Goal: Task Accomplishment & Management: Manage account settings

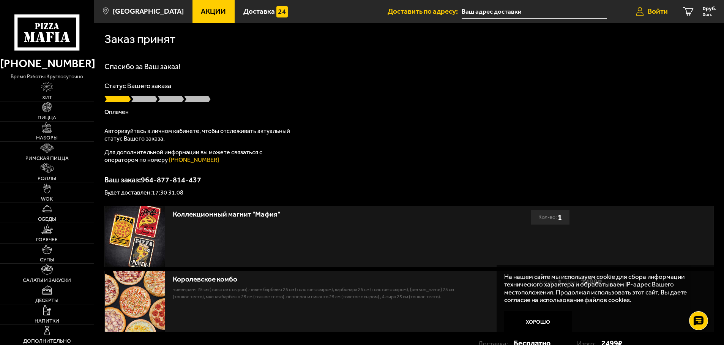
click at [663, 10] on span "Войти" at bounding box center [657, 11] width 20 height 7
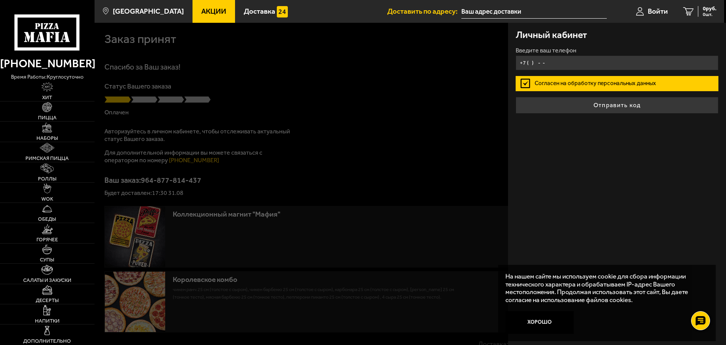
click at [604, 64] on input "+7 ( ) - -" at bounding box center [616, 62] width 203 height 15
click at [507, 15] on input "text" at bounding box center [533, 12] width 145 height 14
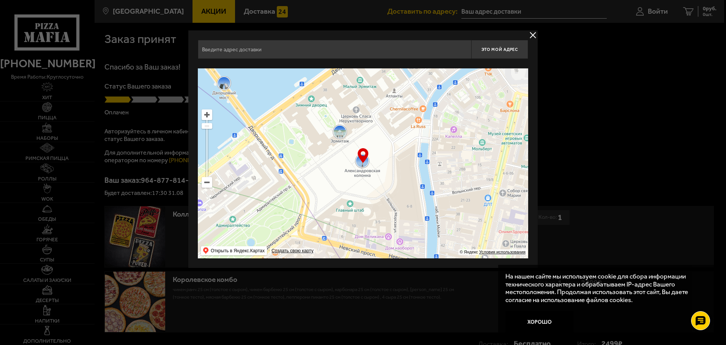
click at [532, 34] on button "delivery type" at bounding box center [532, 34] width 9 height 9
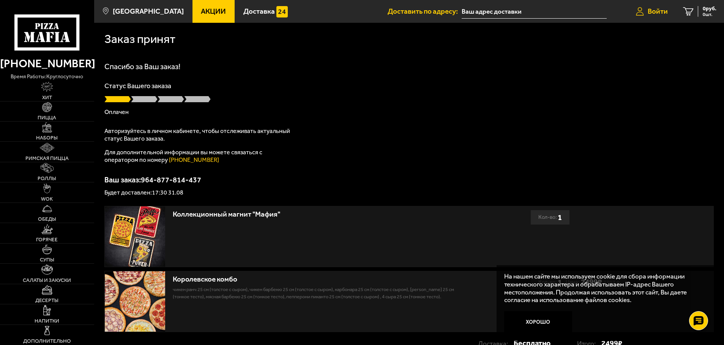
click at [667, 12] on link "Войти" at bounding box center [651, 11] width 47 height 23
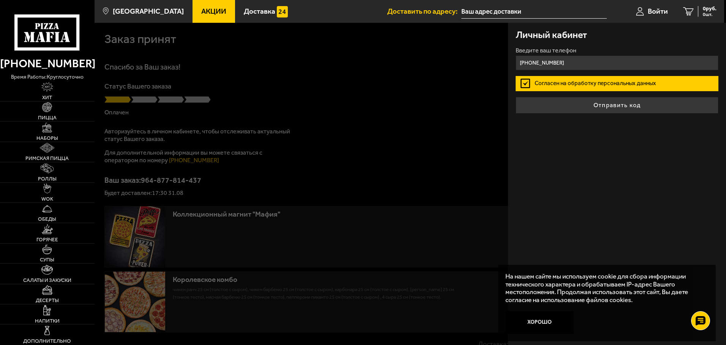
drag, startPoint x: 567, startPoint y: 58, endPoint x: 539, endPoint y: 65, distance: 28.5
click at [539, 65] on input "+7 (981) 126-00-32" at bounding box center [616, 62] width 203 height 15
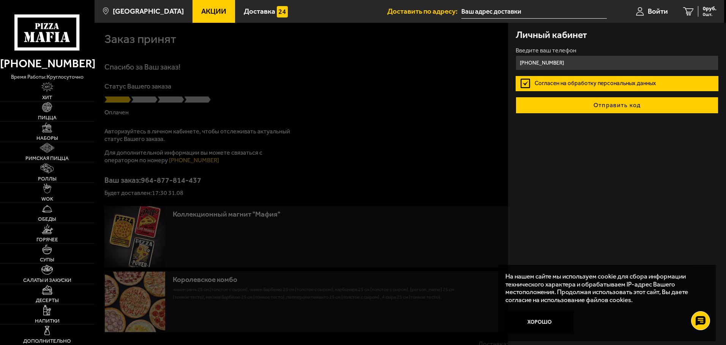
type input "+7 (981) 853-37-19"
click at [615, 99] on button "Отправить код" at bounding box center [616, 105] width 203 height 17
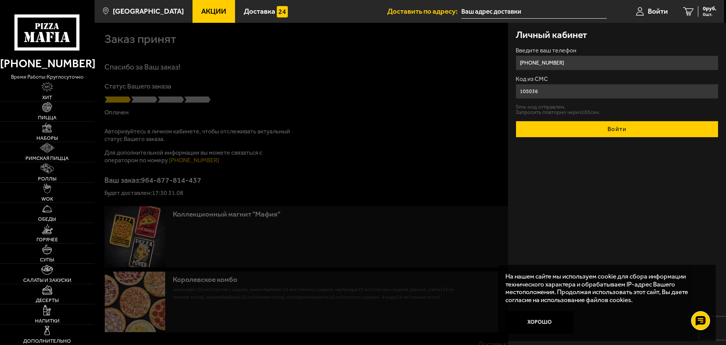
type input "105036"
click at [615, 132] on button "Войти" at bounding box center [616, 129] width 203 height 17
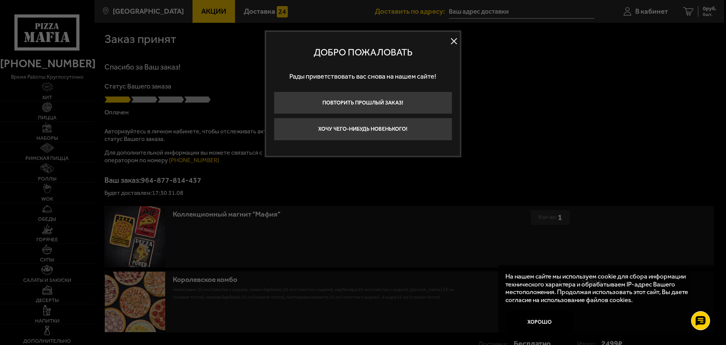
click at [453, 39] on button at bounding box center [453, 41] width 11 height 11
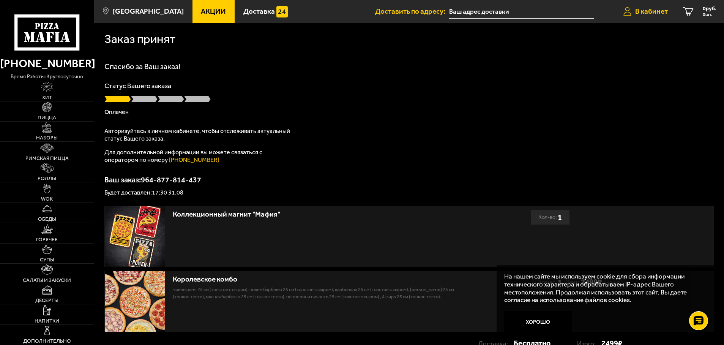
click at [651, 10] on span "В кабинет" at bounding box center [651, 11] width 33 height 7
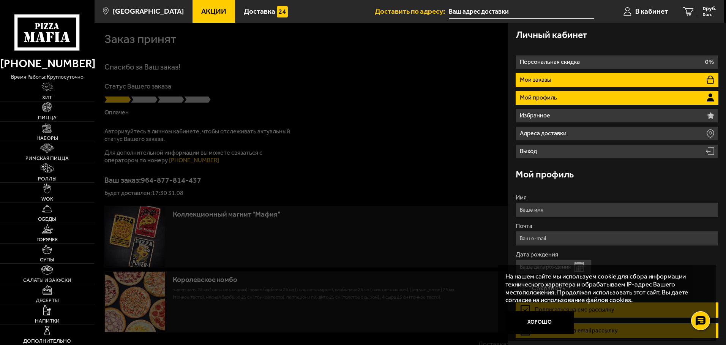
click at [557, 81] on li "Мои заказы" at bounding box center [616, 80] width 203 height 14
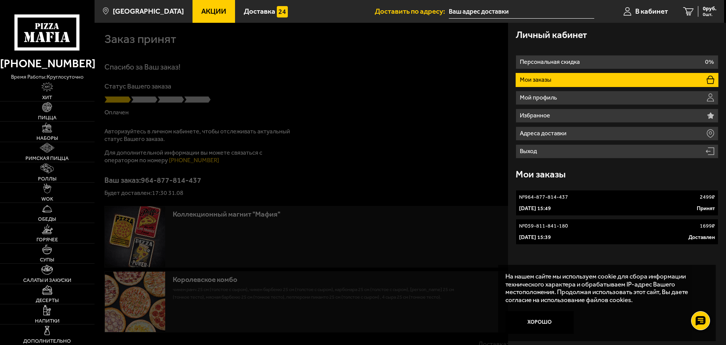
click at [541, 207] on p "31 августа 2025 г. 15:49" at bounding box center [535, 209] width 32 height 8
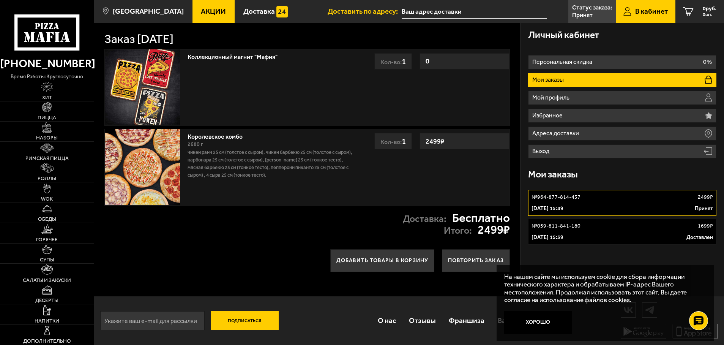
click at [445, 14] on input "text" at bounding box center [473, 12] width 145 height 14
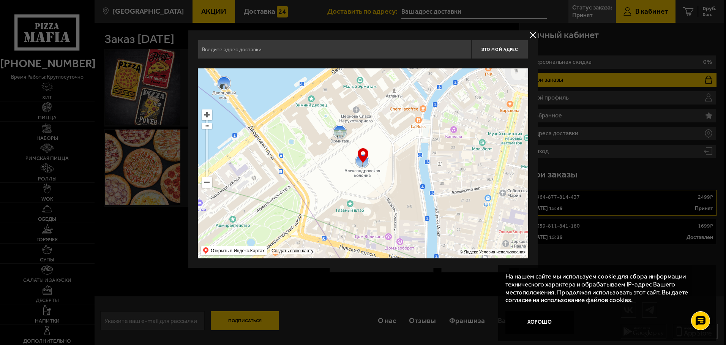
click at [532, 35] on button "delivery type" at bounding box center [532, 34] width 9 height 9
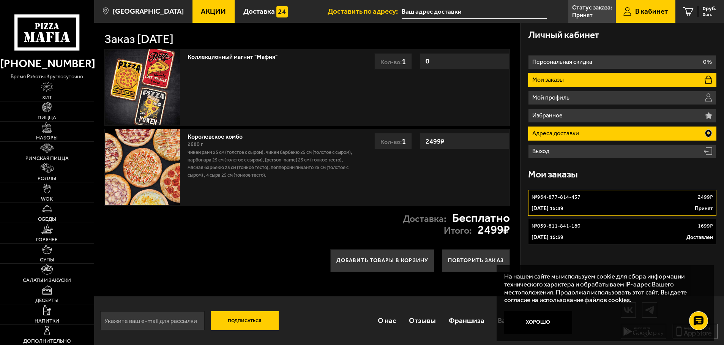
click at [575, 133] on p "Адреса доставки" at bounding box center [556, 133] width 49 height 6
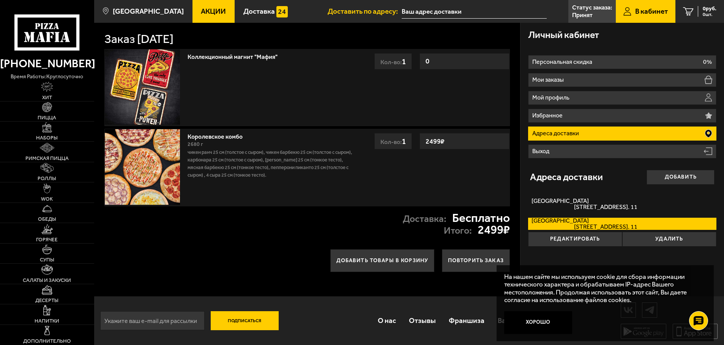
scroll to position [0, 0]
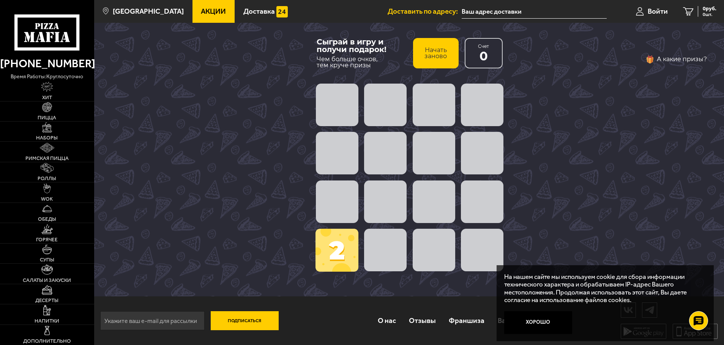
click at [433, 57] on button "Начать заново" at bounding box center [436, 53] width 46 height 30
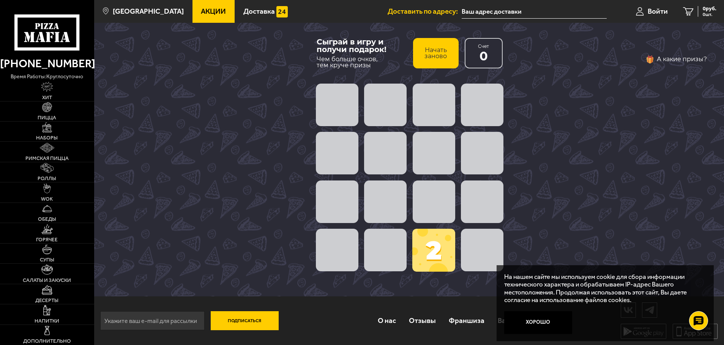
click at [476, 209] on span at bounding box center [482, 201] width 42 height 42
click at [439, 210] on span at bounding box center [433, 201] width 42 height 42
click at [431, 257] on span at bounding box center [433, 249] width 43 height 43
click at [542, 323] on button "Хорошо" at bounding box center [538, 322] width 68 height 23
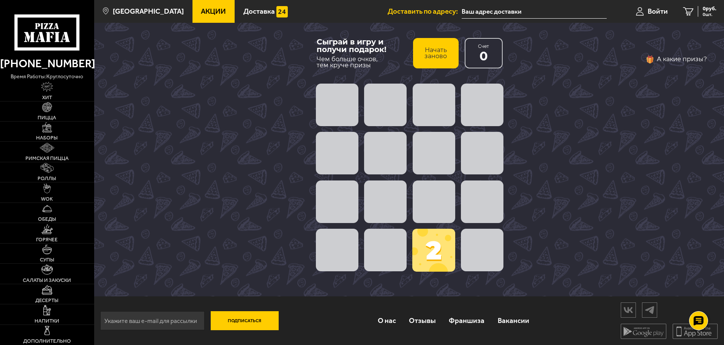
click at [344, 112] on span at bounding box center [337, 104] width 42 height 42
click at [487, 102] on span at bounding box center [482, 104] width 42 height 42
click at [433, 57] on button "Начать заново" at bounding box center [436, 53] width 46 height 30
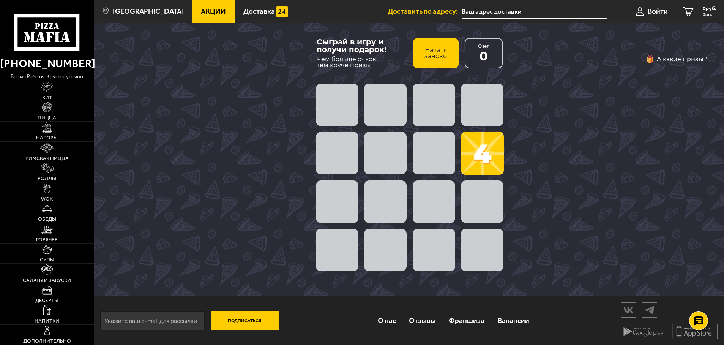
click at [478, 158] on span at bounding box center [482, 153] width 43 height 43
drag, startPoint x: 485, startPoint y: 148, endPoint x: 421, endPoint y: 200, distance: 82.4
click at [424, 195] on div "4" at bounding box center [410, 177] width 194 height 194
click at [482, 263] on span at bounding box center [482, 249] width 42 height 42
click at [444, 264] on span at bounding box center [433, 249] width 42 height 42
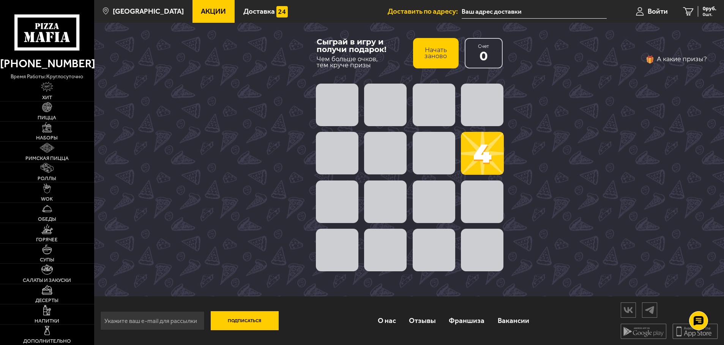
drag, startPoint x: 443, startPoint y: 261, endPoint x: 492, endPoint y: 109, distance: 159.8
click at [471, 175] on div "4" at bounding box center [410, 177] width 194 height 194
click at [490, 99] on span at bounding box center [482, 104] width 42 height 42
click at [365, 223] on div at bounding box center [410, 201] width 194 height 49
click at [346, 187] on span at bounding box center [337, 201] width 42 height 42
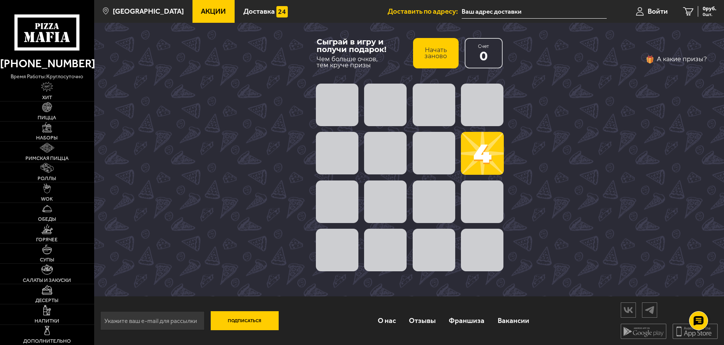
click at [381, 146] on span at bounding box center [385, 153] width 42 height 42
click at [438, 90] on span at bounding box center [433, 104] width 42 height 42
click at [490, 95] on span at bounding box center [482, 104] width 42 height 42
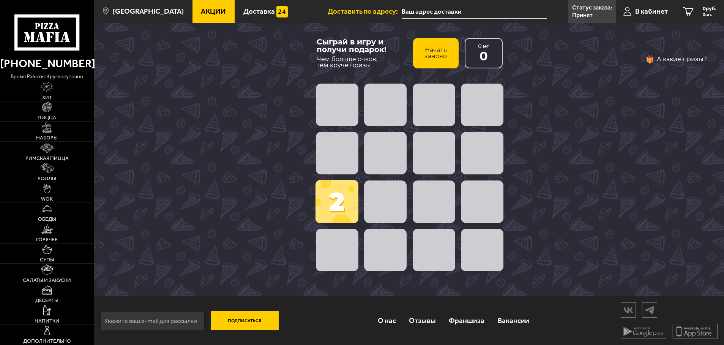
click at [428, 159] on span at bounding box center [433, 153] width 42 height 42
click at [427, 58] on button "Начать заново" at bounding box center [436, 53] width 46 height 30
click at [422, 58] on button "Начать заново" at bounding box center [436, 53] width 46 height 30
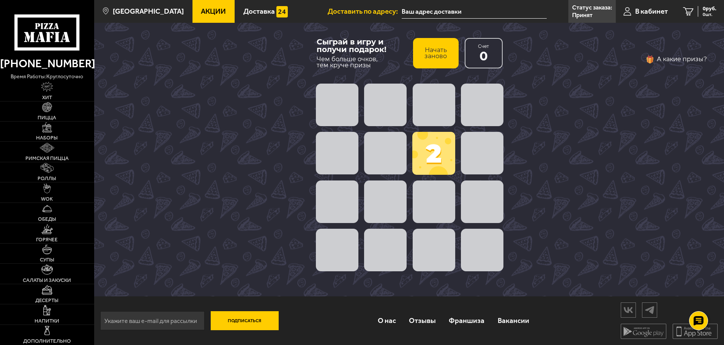
click at [444, 146] on span at bounding box center [433, 153] width 43 height 43
click at [335, 108] on span at bounding box center [337, 104] width 42 height 42
click at [468, 250] on span at bounding box center [482, 249] width 42 height 42
click at [388, 254] on span at bounding box center [385, 249] width 42 height 42
click at [377, 214] on span at bounding box center [385, 201] width 42 height 42
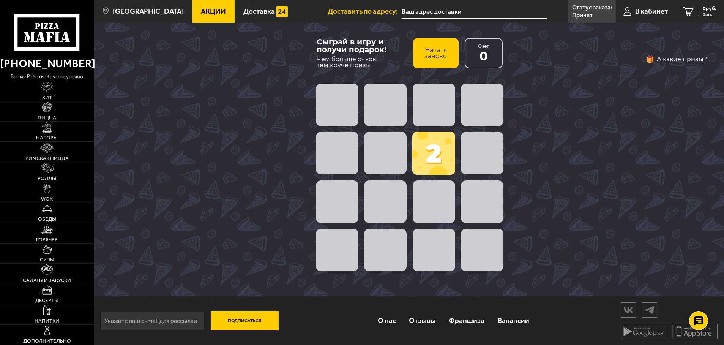
drag, startPoint x: 434, startPoint y: 162, endPoint x: 475, endPoint y: 127, distance: 53.8
click at [436, 161] on span at bounding box center [433, 153] width 43 height 43
click at [487, 106] on span at bounding box center [482, 104] width 42 height 42
click at [476, 92] on span at bounding box center [482, 104] width 42 height 42
drag, startPoint x: 475, startPoint y: 113, endPoint x: 455, endPoint y: 142, distance: 34.7
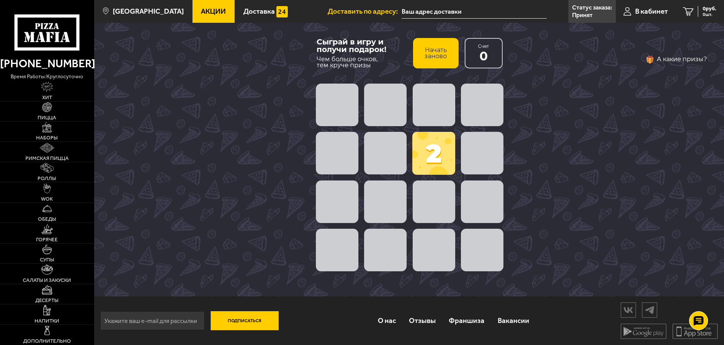
click at [475, 114] on span at bounding box center [482, 104] width 42 height 42
click at [366, 158] on span at bounding box center [385, 153] width 42 height 42
drag, startPoint x: 332, startPoint y: 109, endPoint x: 394, endPoint y: 153, distance: 76.0
click at [394, 153] on div "2" at bounding box center [410, 177] width 194 height 194
drag, startPoint x: 325, startPoint y: 97, endPoint x: 356, endPoint y: 116, distance: 36.8
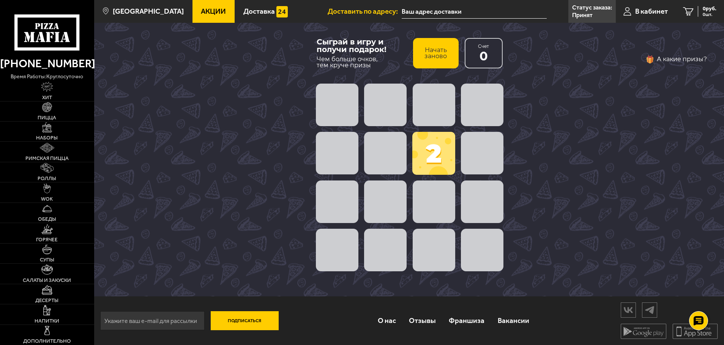
click at [356, 119] on span at bounding box center [337, 104] width 42 height 42
drag, startPoint x: 357, startPoint y: 96, endPoint x: 324, endPoint y: 127, distance: 45.1
click at [325, 127] on div at bounding box center [410, 104] width 194 height 49
drag, startPoint x: 448, startPoint y: 199, endPoint x: 445, endPoint y: 207, distance: 8.5
click at [445, 205] on span at bounding box center [433, 201] width 42 height 42
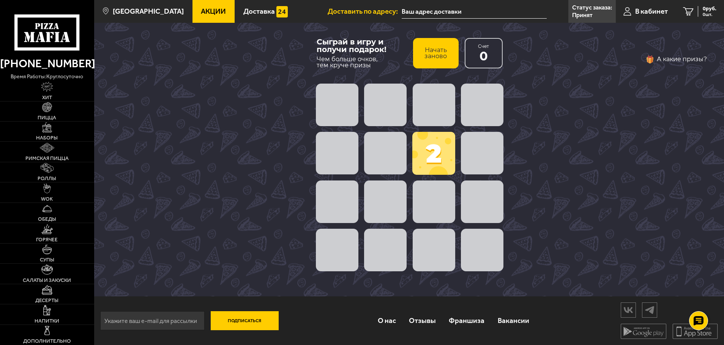
drag, startPoint x: 424, startPoint y: 247, endPoint x: 417, endPoint y: 272, distance: 26.7
click at [421, 253] on span at bounding box center [433, 249] width 42 height 42
click at [379, 274] on div "Сыграй в игру и получи подарок! Чем больше очков, тем круче призы Начать заново…" at bounding box center [409, 159] width 209 height 273
click at [372, 266] on span at bounding box center [385, 249] width 42 height 42
